Goal: Task Accomplishment & Management: Use online tool/utility

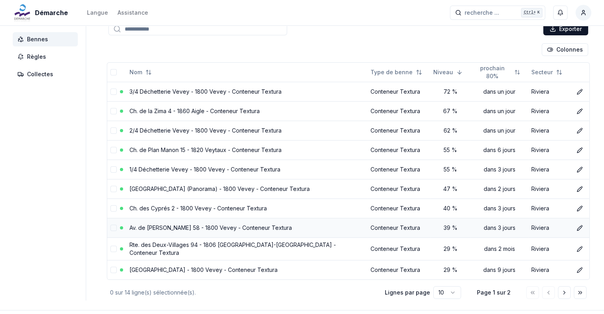
scroll to position [86, 0]
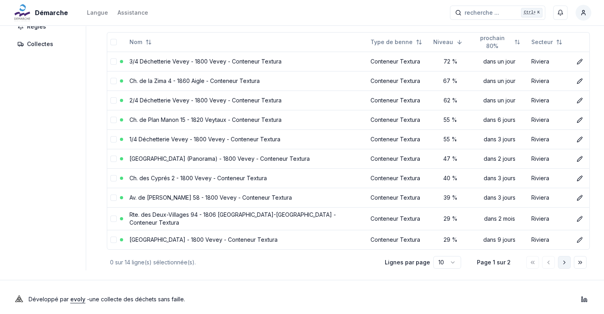
click at [565, 261] on polyline "Aller à la page suivante" at bounding box center [564, 262] width 2 height 3
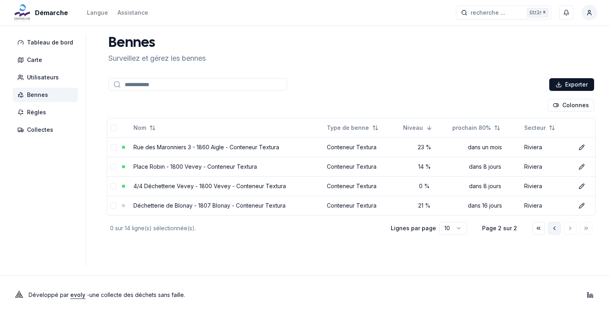
click at [548, 227] on button "Aller à la page précédente" at bounding box center [554, 228] width 13 height 13
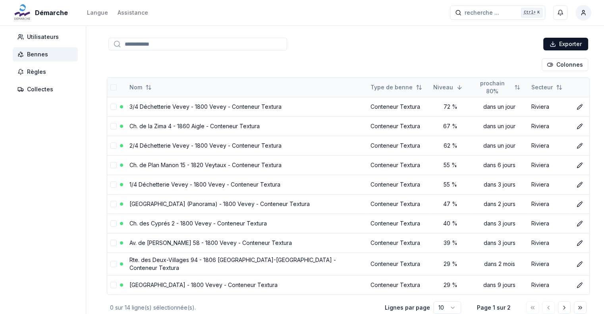
scroll to position [86, 0]
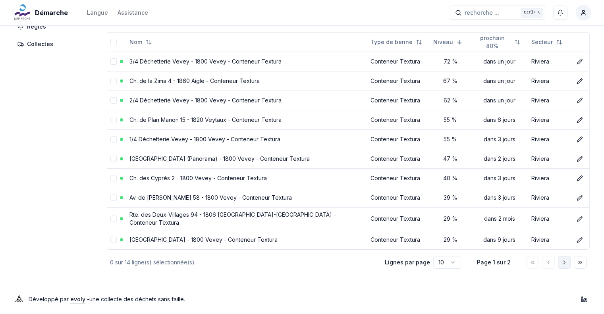
click at [569, 256] on button "Aller à la page suivante" at bounding box center [564, 262] width 13 height 13
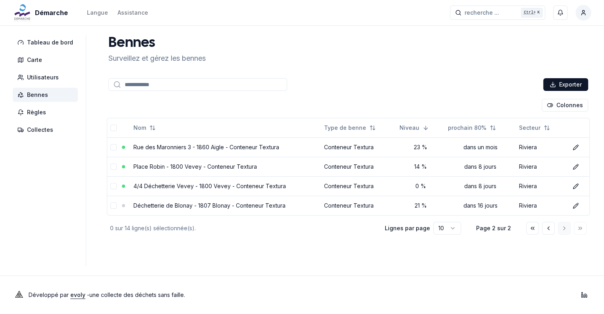
scroll to position [0, 0]
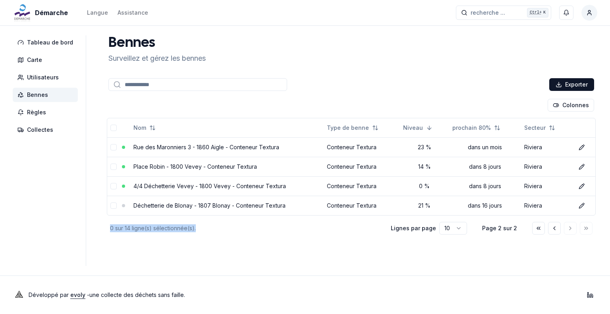
drag, startPoint x: 206, startPoint y: 230, endPoint x: 102, endPoint y: 228, distance: 104.0
click at [105, 228] on div "Exporter Colonnes Nom Type de benne Niveau prochain 80% Secteur Rue des Maronni…" at bounding box center [351, 157] width 492 height 160
click at [287, 242] on main "Bennes Surveillez et gérez les bennes Exporter Colonnes Nom Type de benne Nivea…" at bounding box center [351, 150] width 492 height 231
drag, startPoint x: 211, startPoint y: 229, endPoint x: 105, endPoint y: 226, distance: 106.4
click at [107, 226] on div "0 sur 14 ligne(s) sélectionnée(s). Lignes par page 10 Page 2 sur 2" at bounding box center [351, 228] width 489 height 16
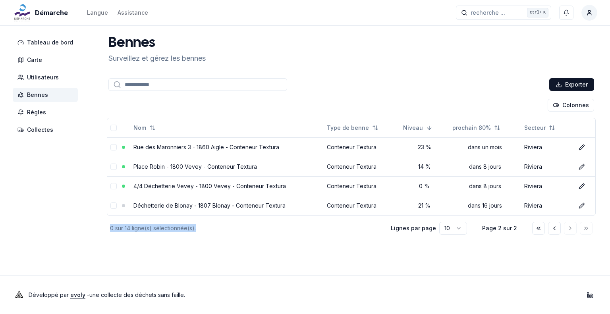
click at [265, 243] on main "Bennes Surveillez et gérez les bennes Exporter Colonnes Nom Type de benne Nivea…" at bounding box center [351, 150] width 492 height 231
click at [561, 230] on div at bounding box center [562, 228] width 60 height 13
click at [555, 225] on icon "Aller à la page précédente" at bounding box center [554, 228] width 6 height 6
